Goal: Information Seeking & Learning: Learn about a topic

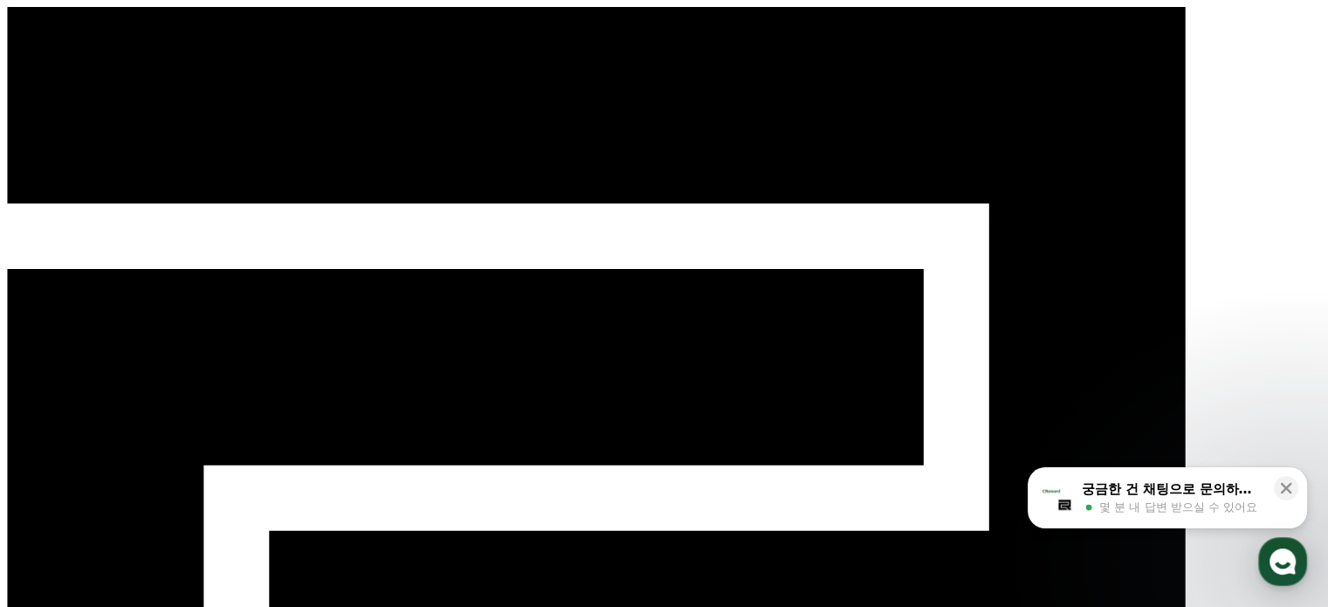
drag, startPoint x: 14, startPoint y: 375, endPoint x: 24, endPoint y: 369, distance: 11.7
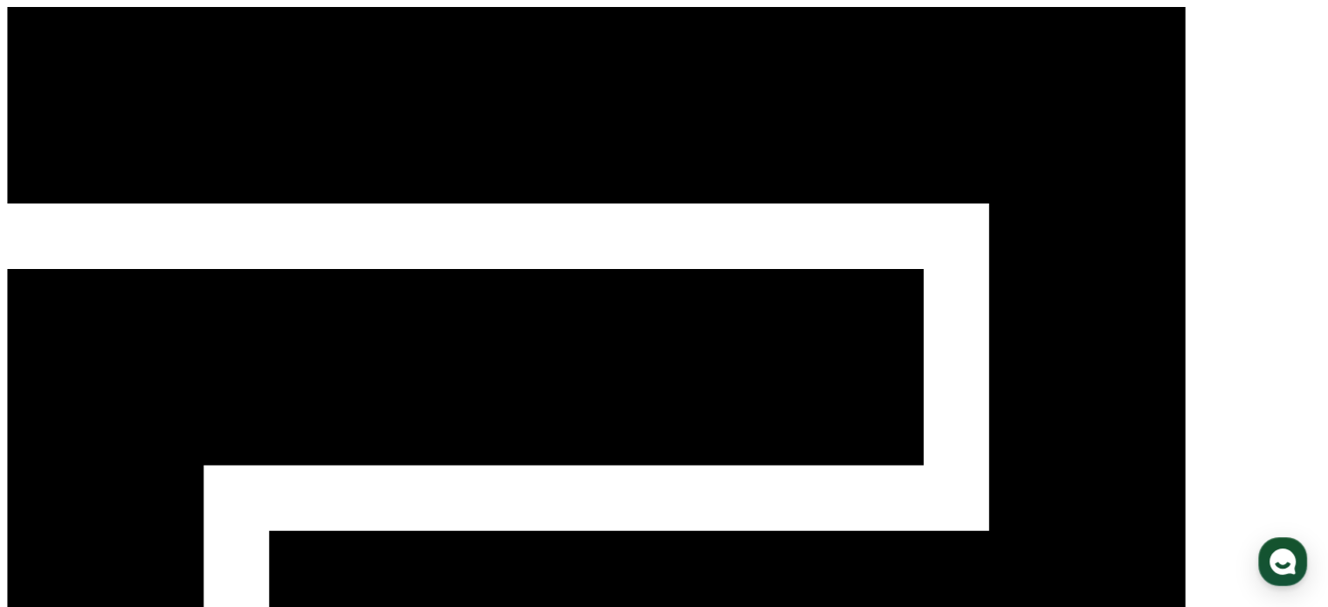
drag, startPoint x: 25, startPoint y: 246, endPoint x: 41, endPoint y: 265, distance: 24.8
